Goal: Navigation & Orientation: Understand site structure

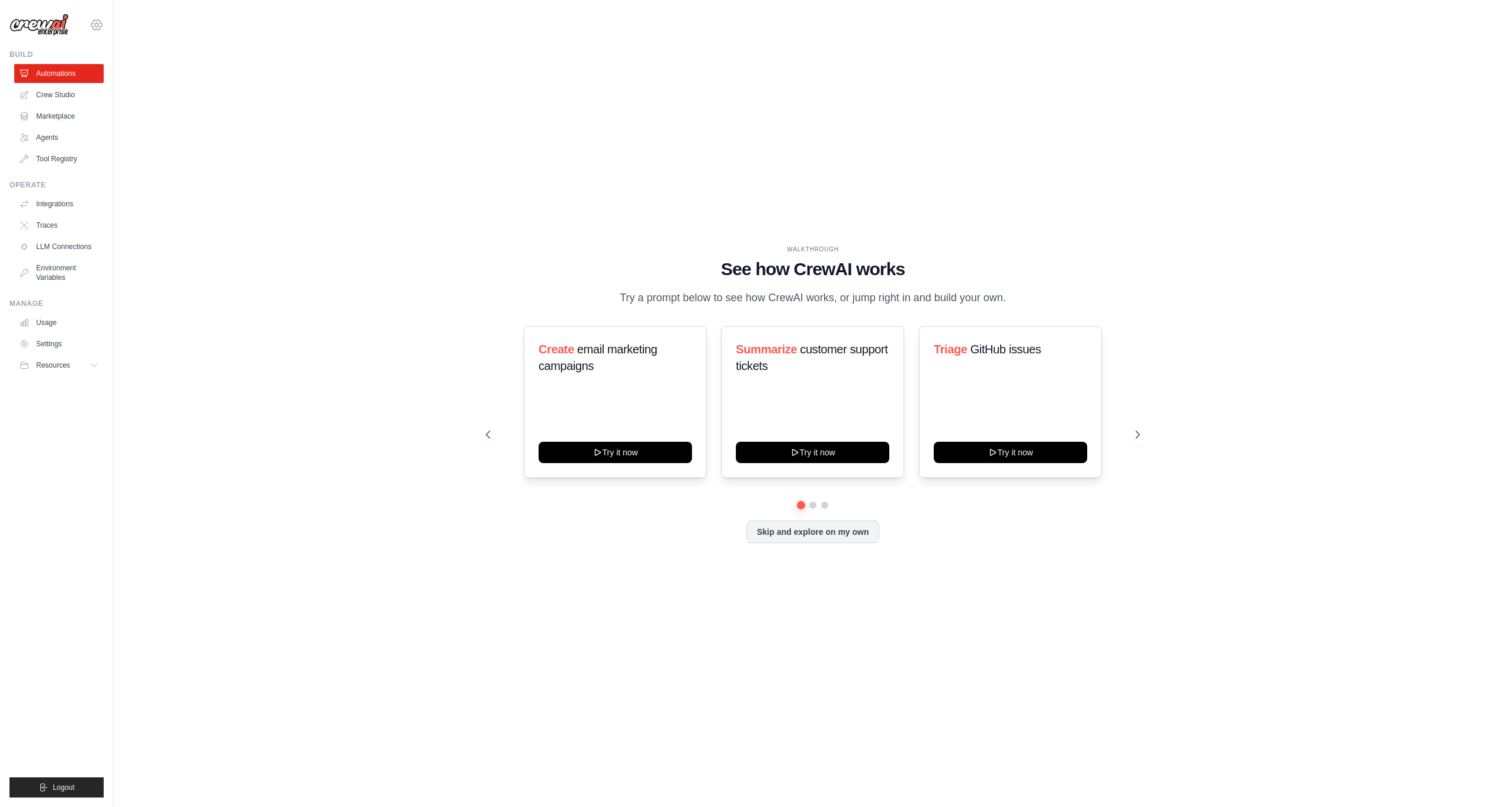
click at [96, 28] on icon at bounding box center [96, 25] width 10 height 10
click at [63, 78] on link "Settings" at bounding box center [96, 80] width 104 height 22
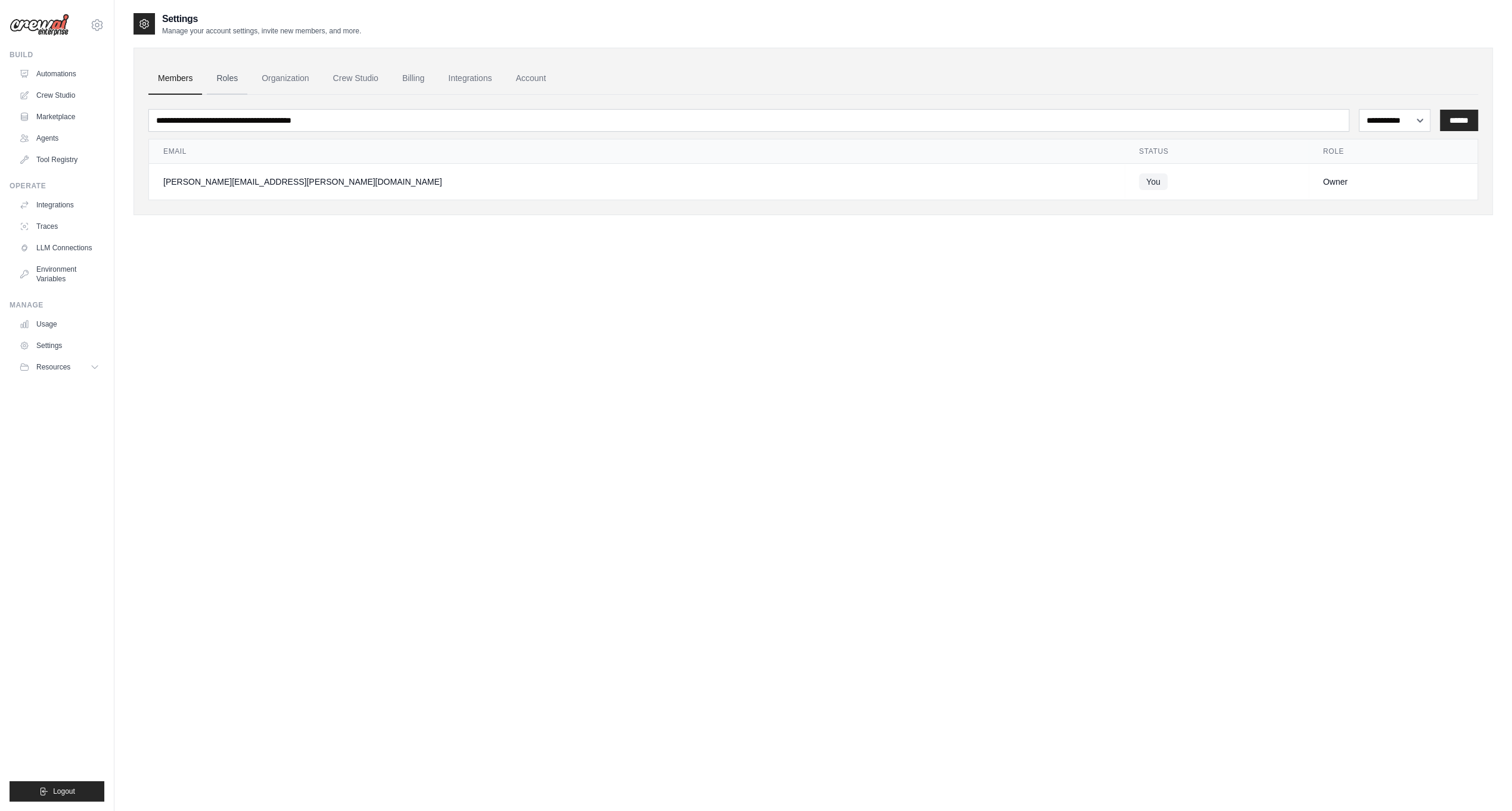
click at [225, 75] on link "Roles" at bounding box center [227, 78] width 41 height 32
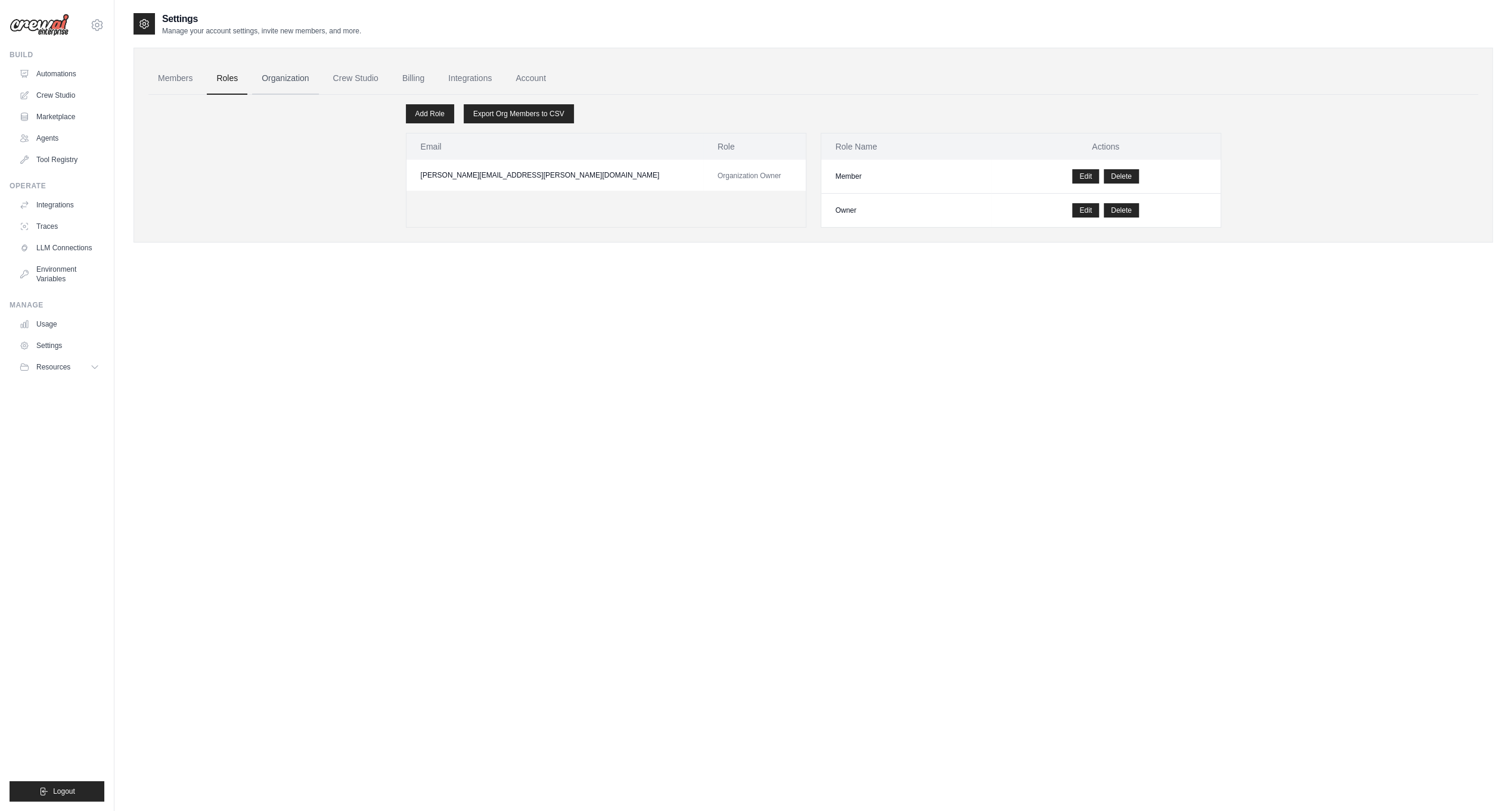
click at [281, 78] on link "Organization" at bounding box center [285, 78] width 66 height 32
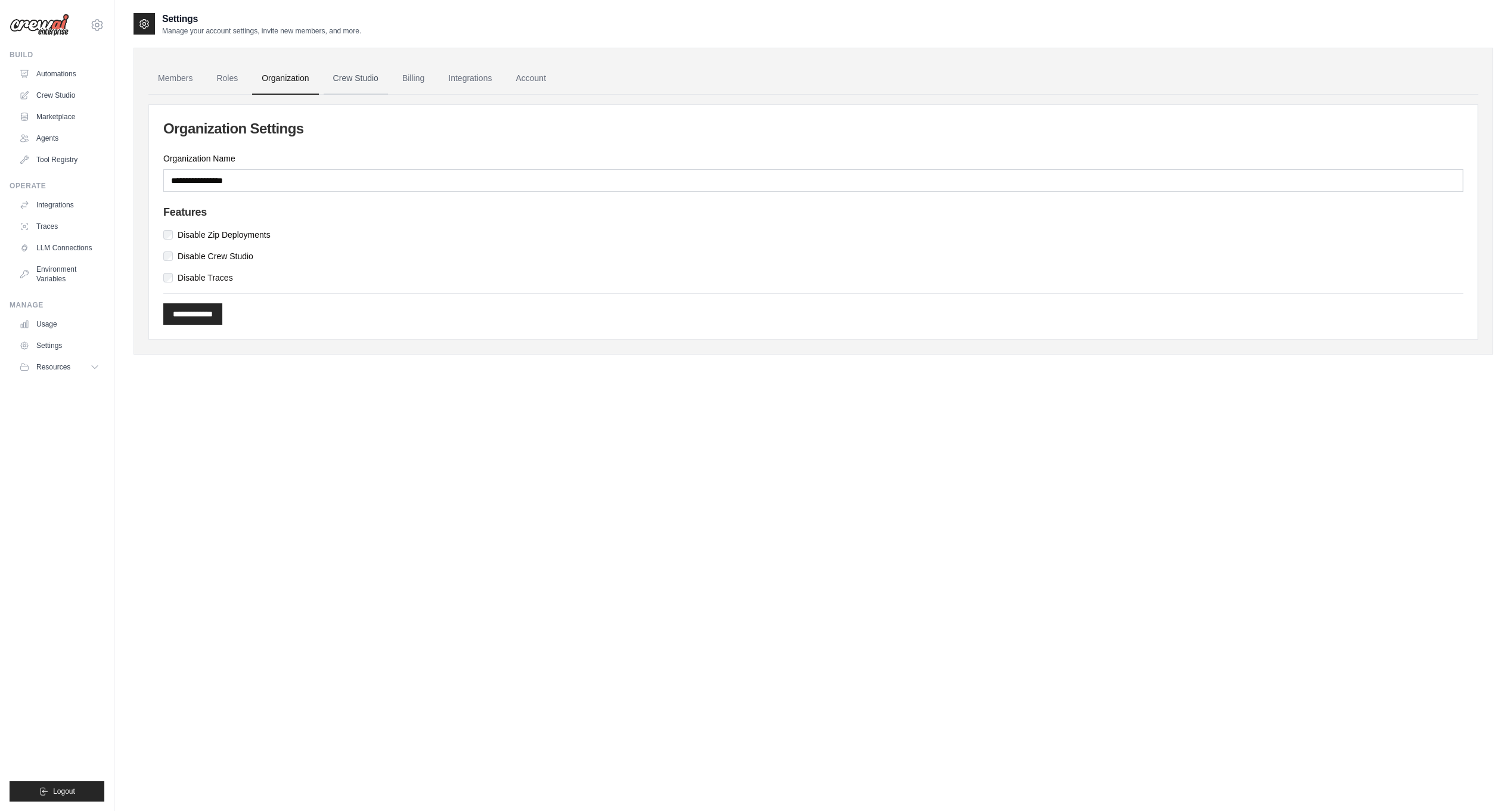
click at [342, 80] on link "Crew Studio" at bounding box center [356, 78] width 64 height 32
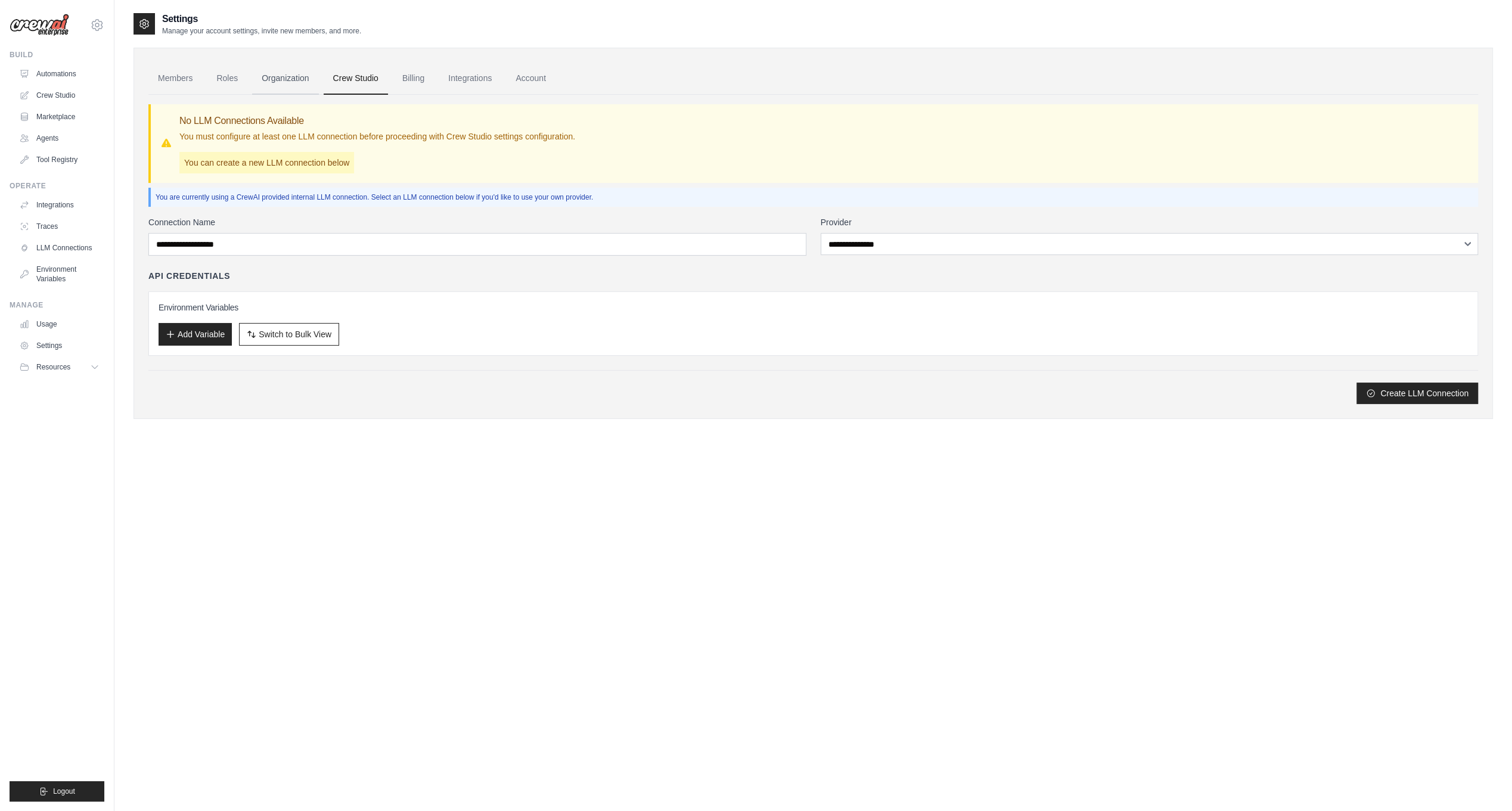
click at [262, 87] on link "Organization" at bounding box center [285, 78] width 66 height 32
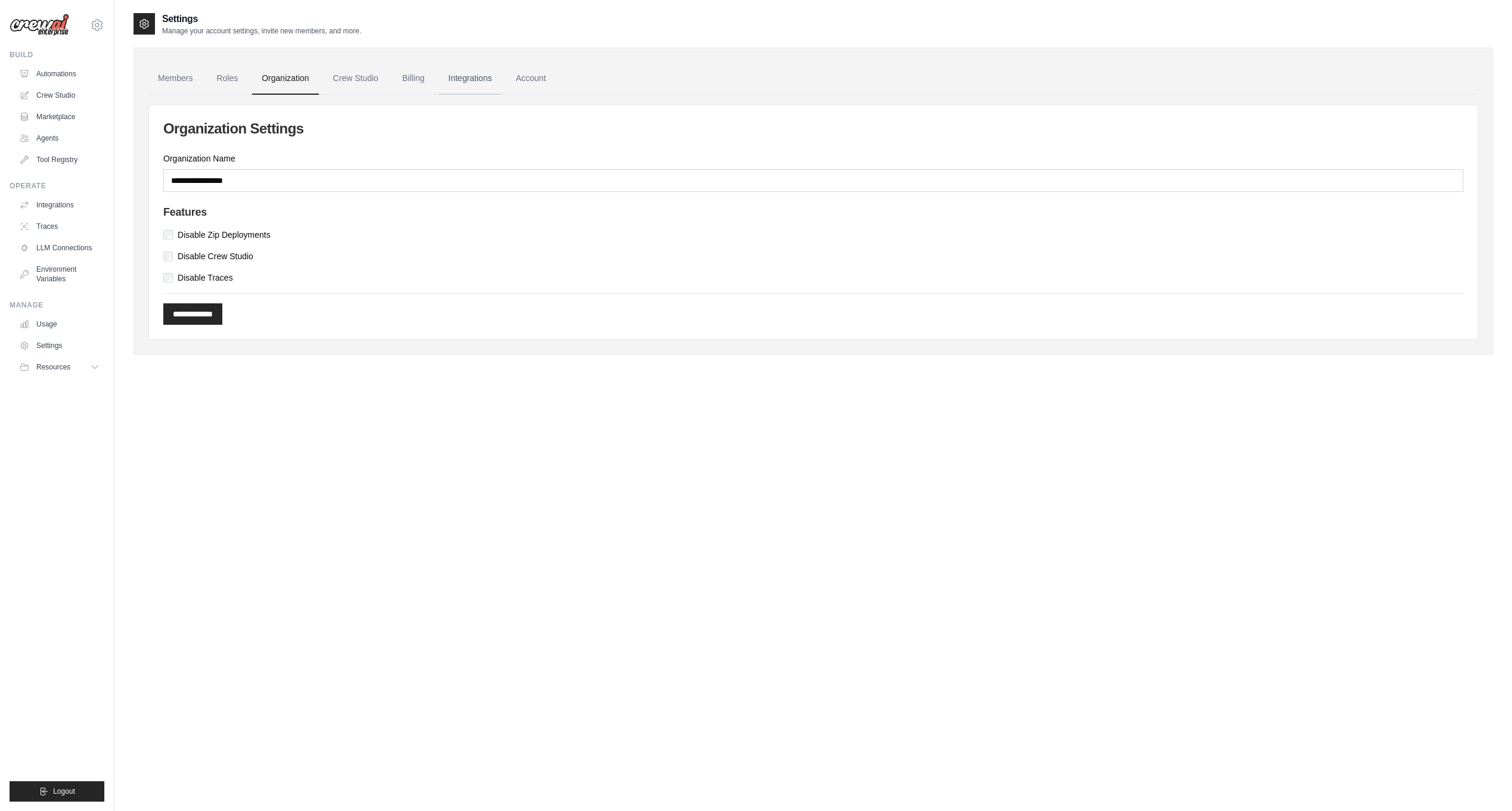
click at [439, 75] on link "Integrations" at bounding box center [470, 78] width 62 height 32
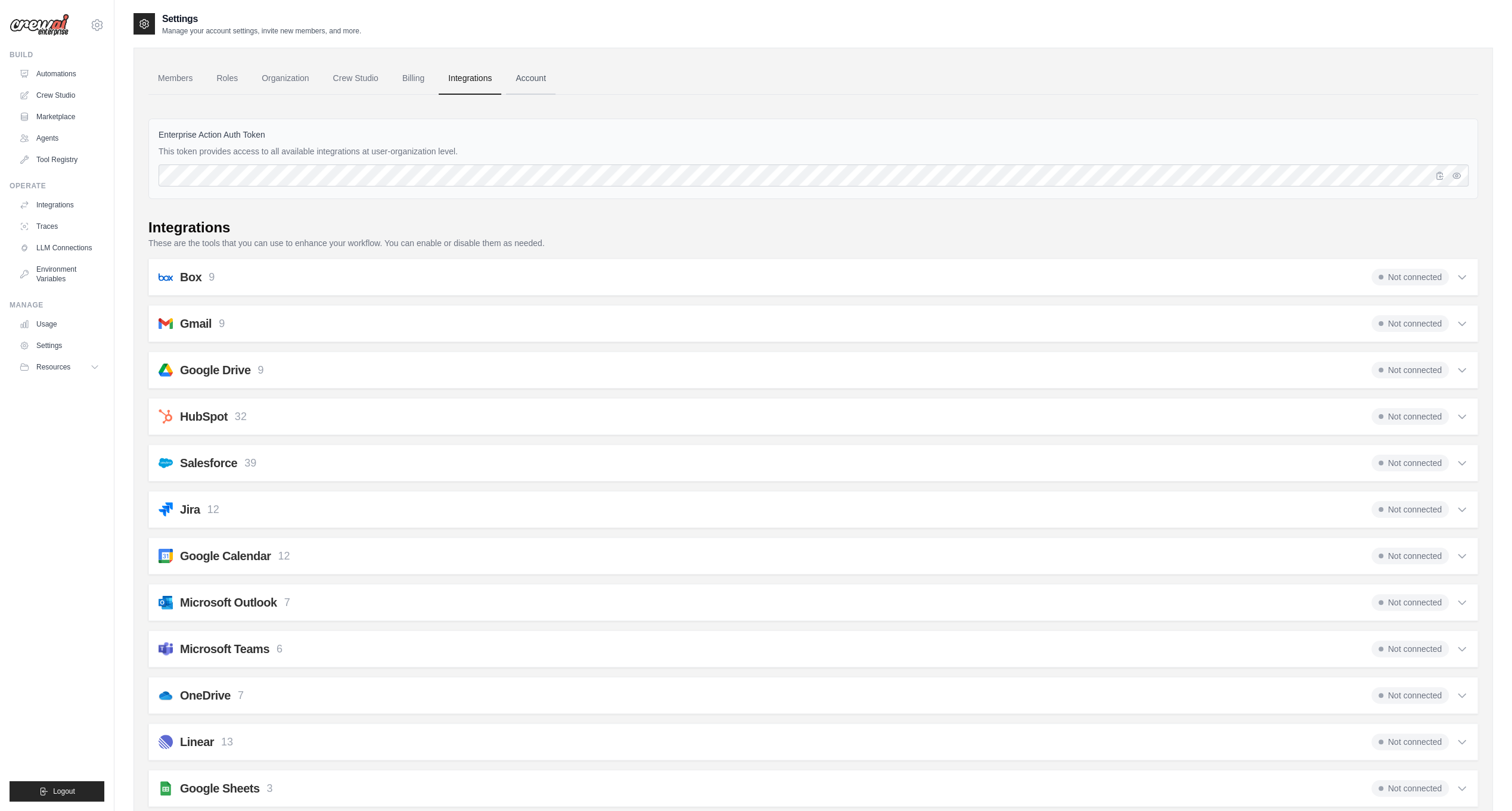
click at [535, 78] on link "Account" at bounding box center [530, 78] width 49 height 32
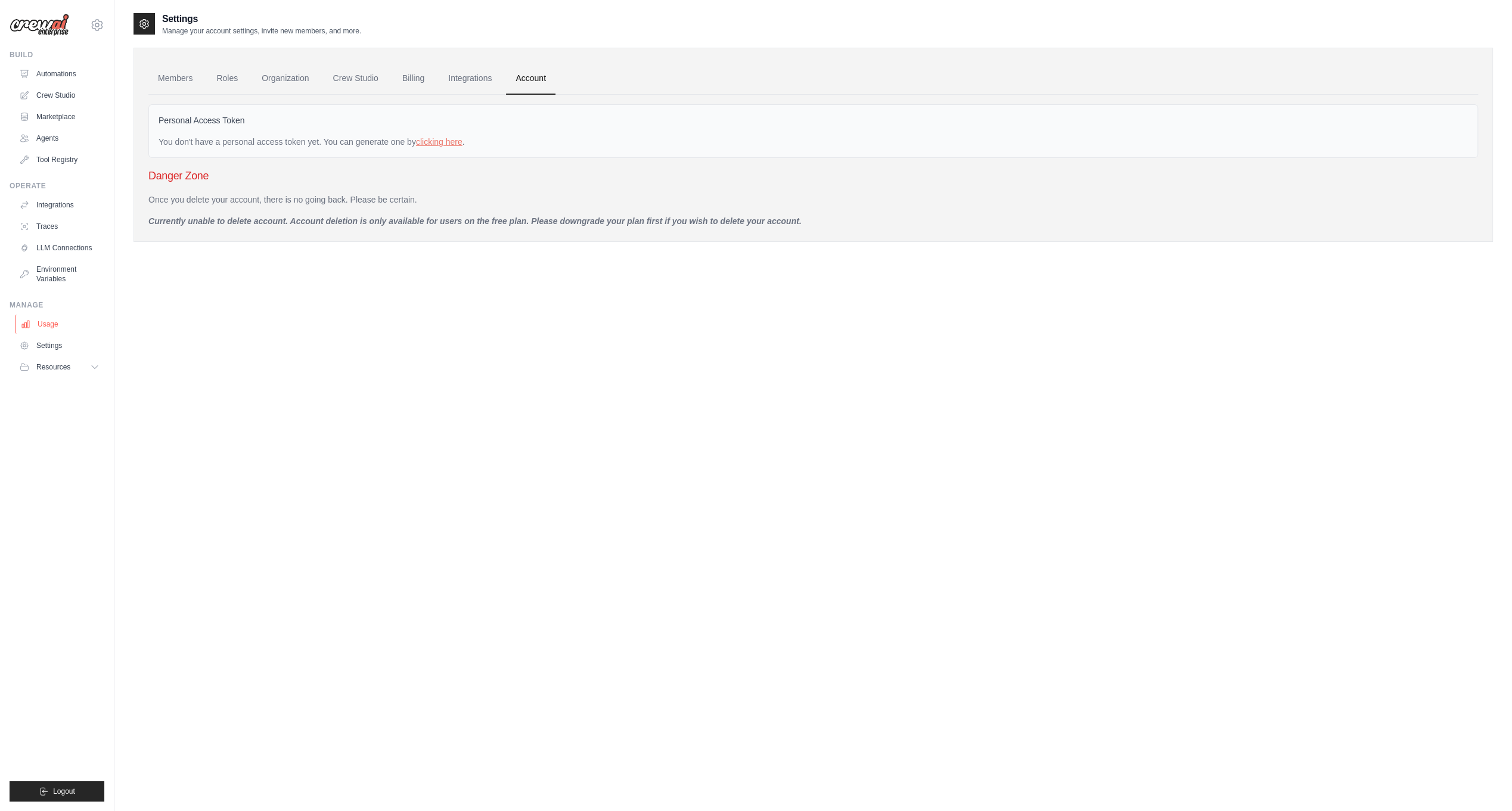
click at [49, 327] on link "Usage" at bounding box center [61, 324] width 90 height 19
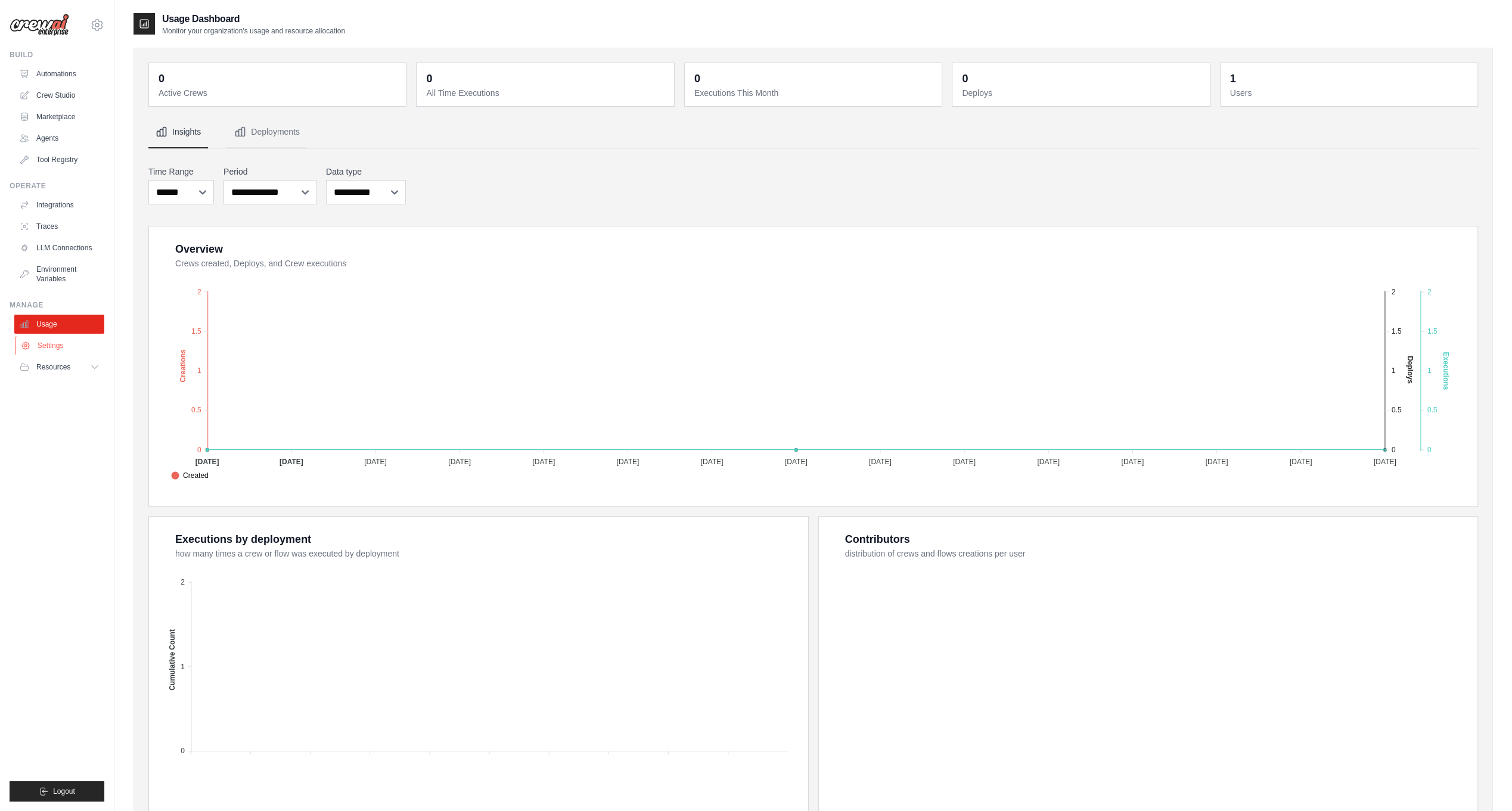
click at [50, 342] on link "Settings" at bounding box center [61, 346] width 90 height 19
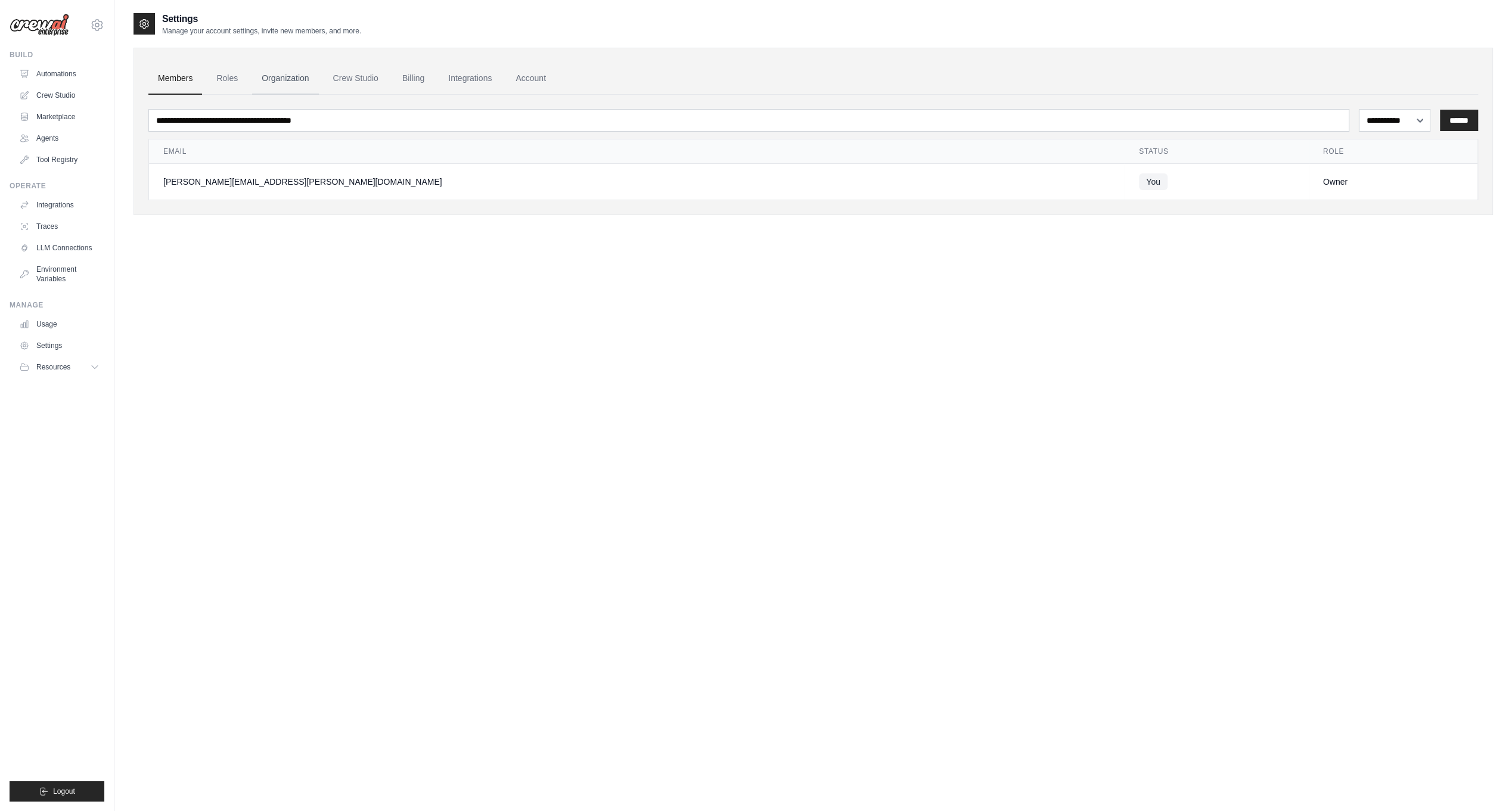
click at [288, 71] on link "Organization" at bounding box center [285, 78] width 66 height 32
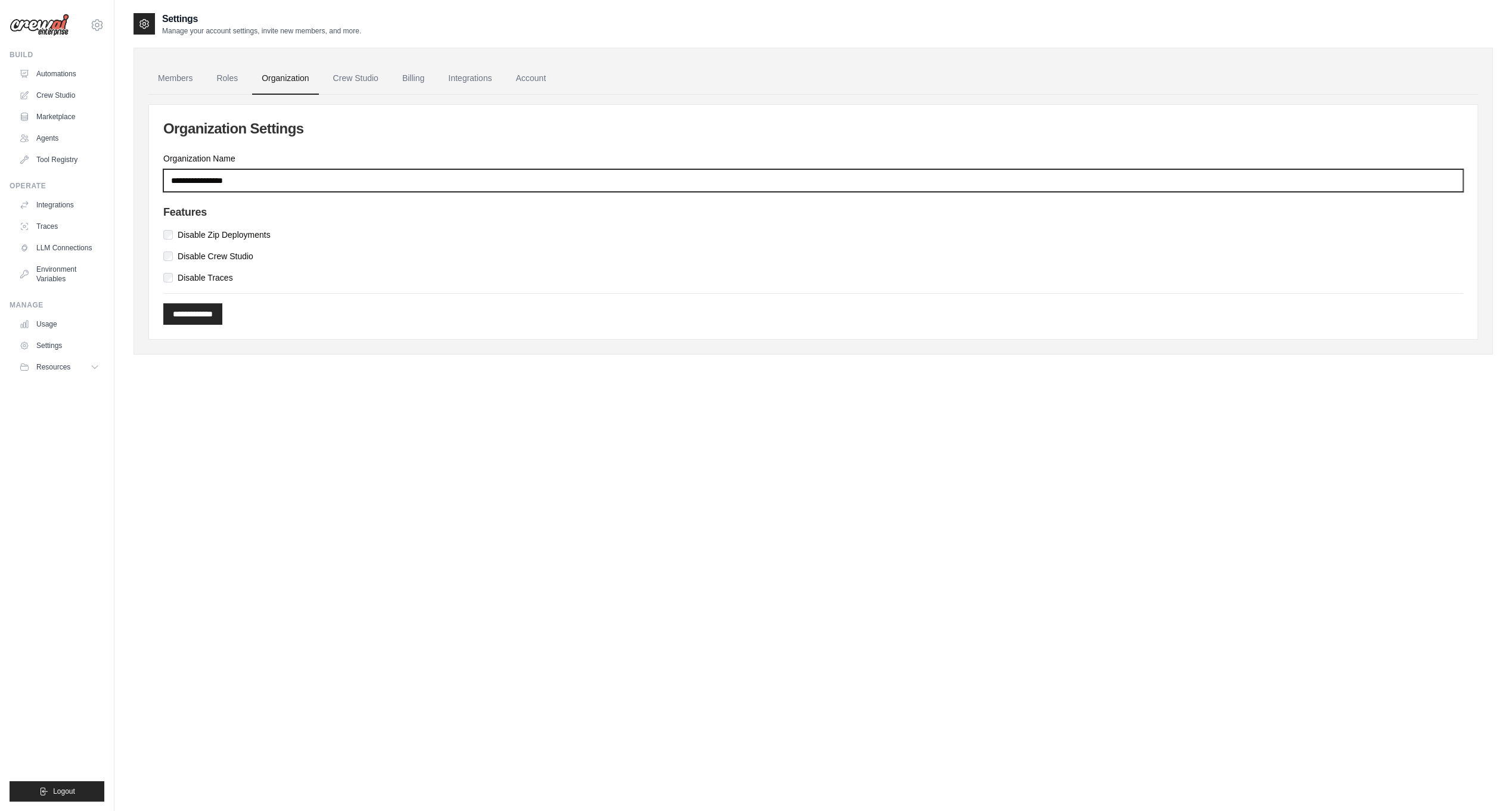
click at [234, 179] on input "Organization Name" at bounding box center [813, 181] width 1300 height 22
click at [259, 174] on input "Organization Name" at bounding box center [813, 181] width 1300 height 22
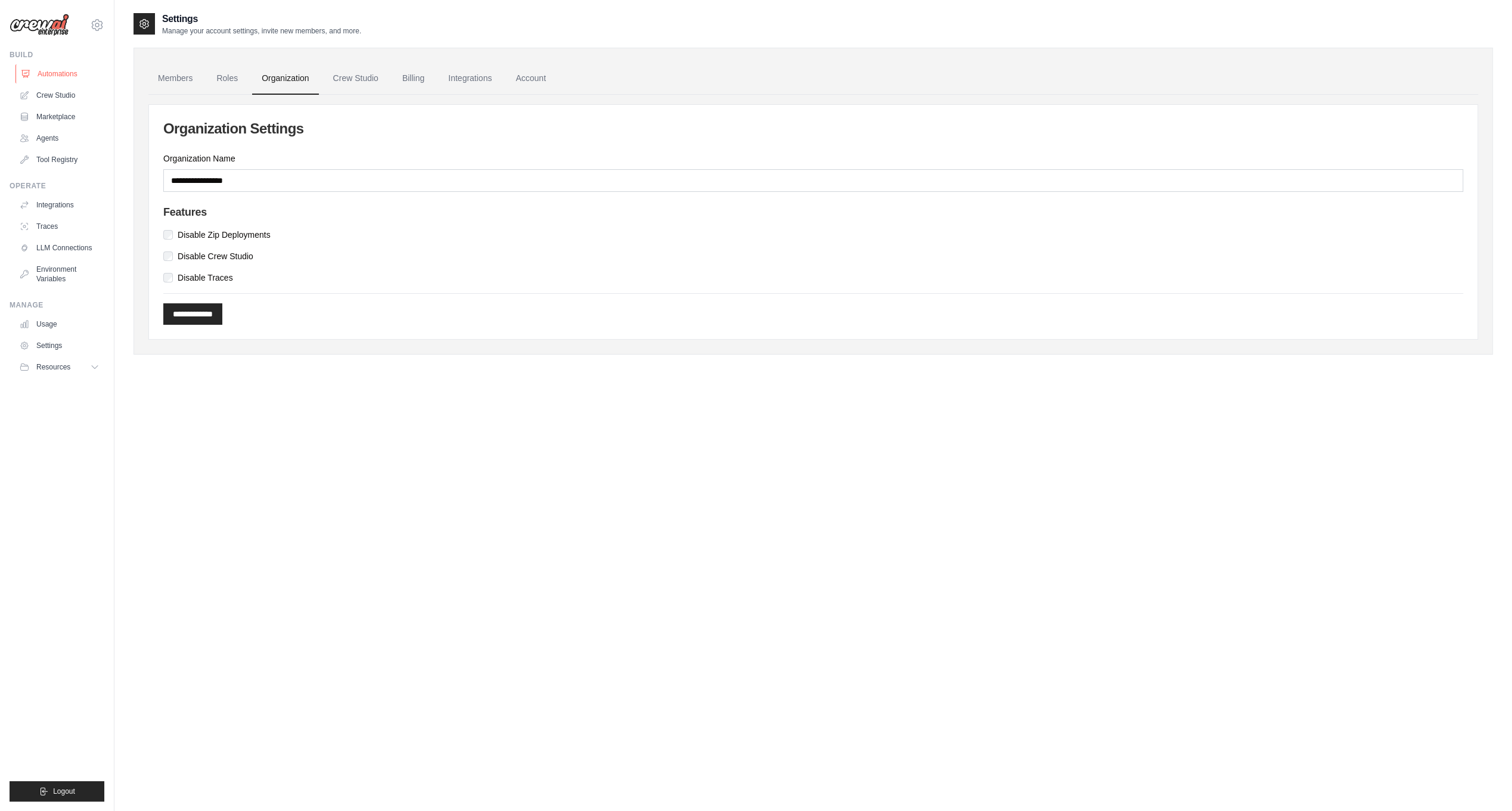
click at [69, 70] on link "Automations" at bounding box center [61, 73] width 90 height 19
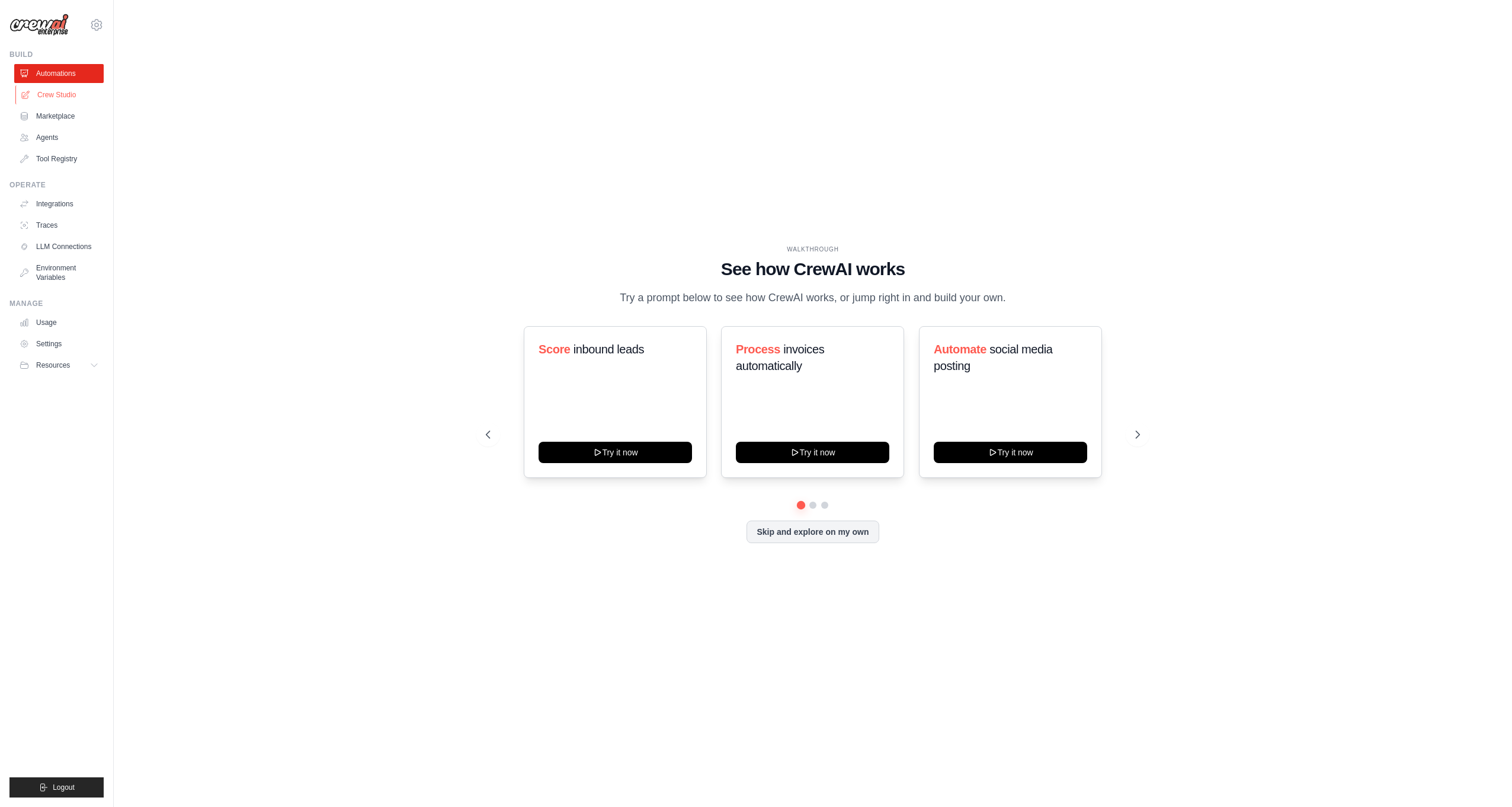
click at [66, 97] on link "Crew Studio" at bounding box center [60, 95] width 89 height 19
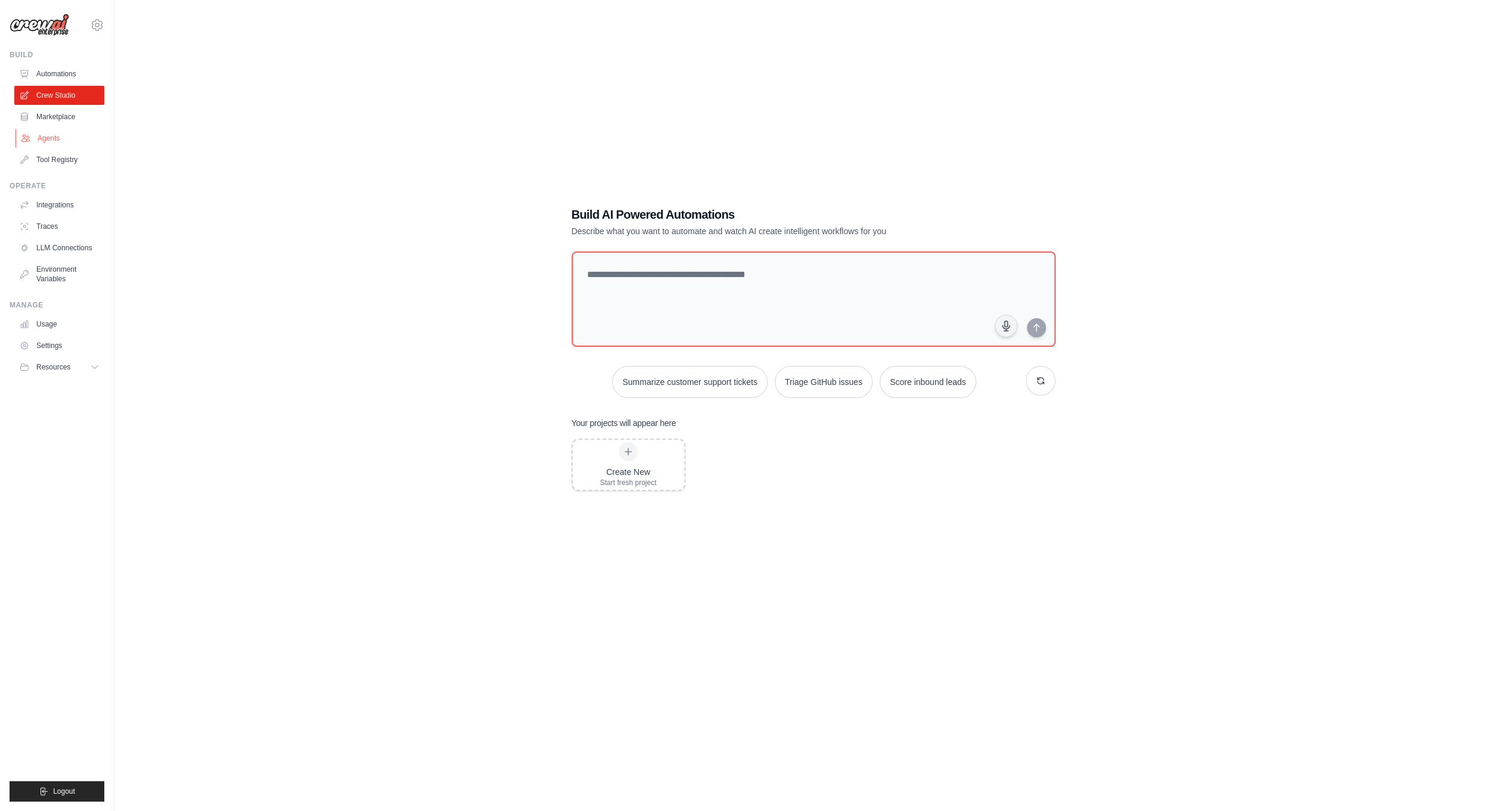
click at [54, 143] on link "Agents" at bounding box center [61, 138] width 90 height 19
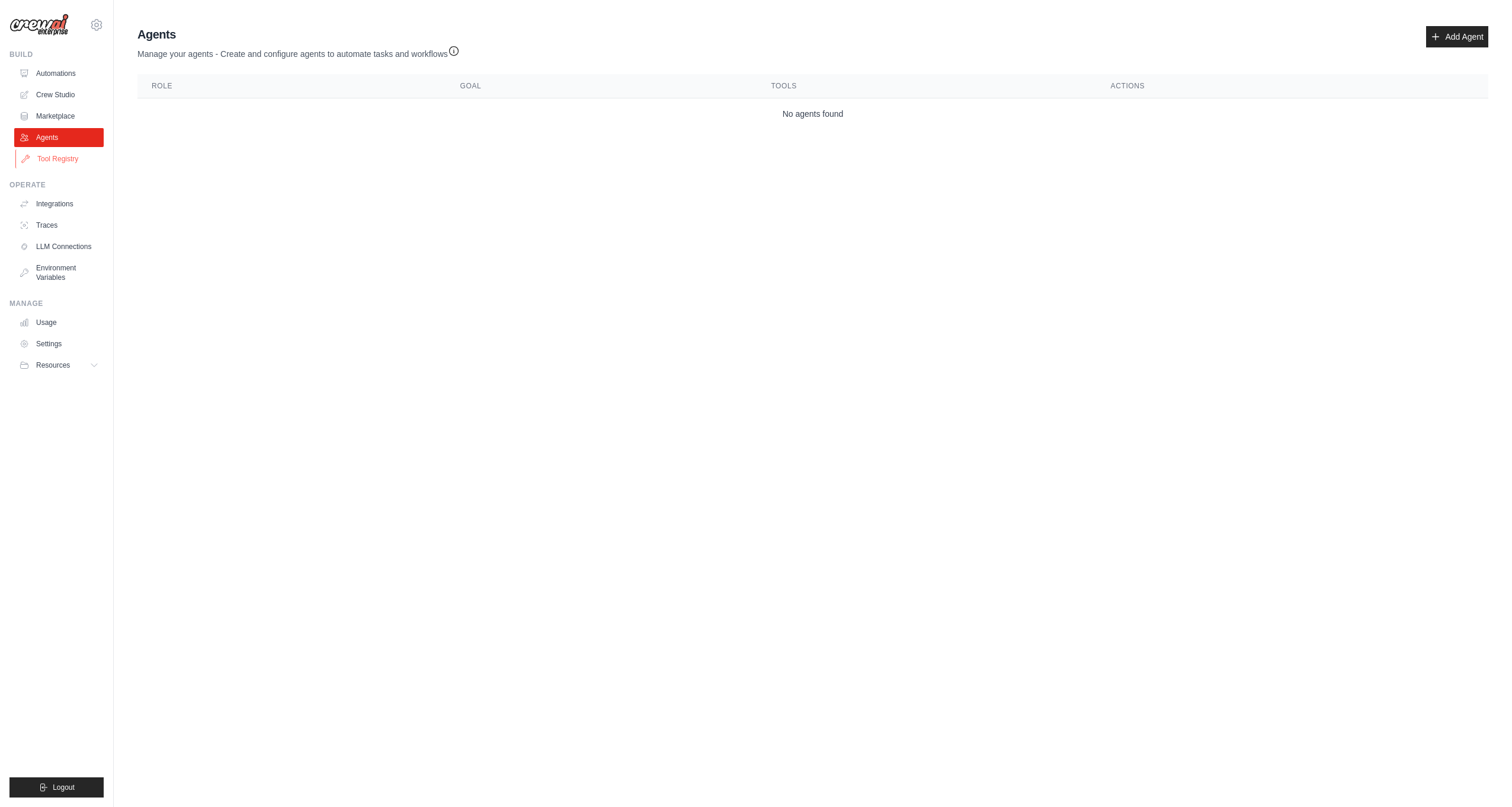
click at [57, 162] on link "Tool Registry" at bounding box center [60, 159] width 89 height 19
